Goal: Task Accomplishment & Management: Use online tool/utility

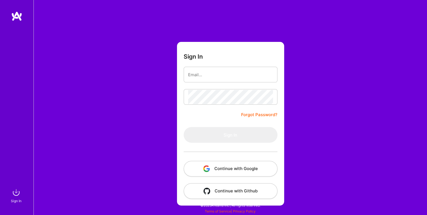
type input "[EMAIL_ADDRESS][DOMAIN_NAME]"
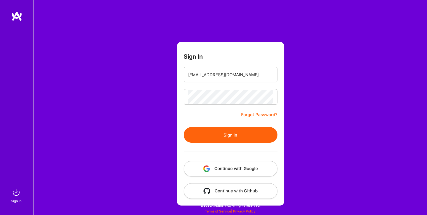
click at [238, 138] on button "Sign In" at bounding box center [231, 135] width 94 height 16
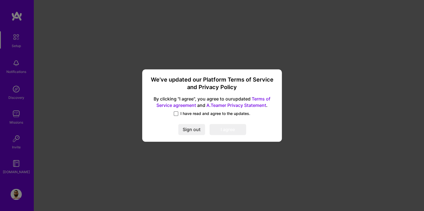
click at [176, 116] on span at bounding box center [176, 114] width 4 height 4
click at [0, 0] on input "I have read and agree to the updates." at bounding box center [0, 0] width 0 height 0
click at [219, 128] on button "I agree" at bounding box center [227, 129] width 37 height 11
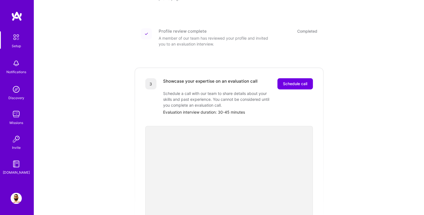
scroll to position [112, 0]
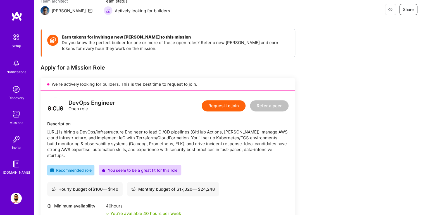
scroll to position [45, 0]
